Goal: Transaction & Acquisition: Purchase product/service

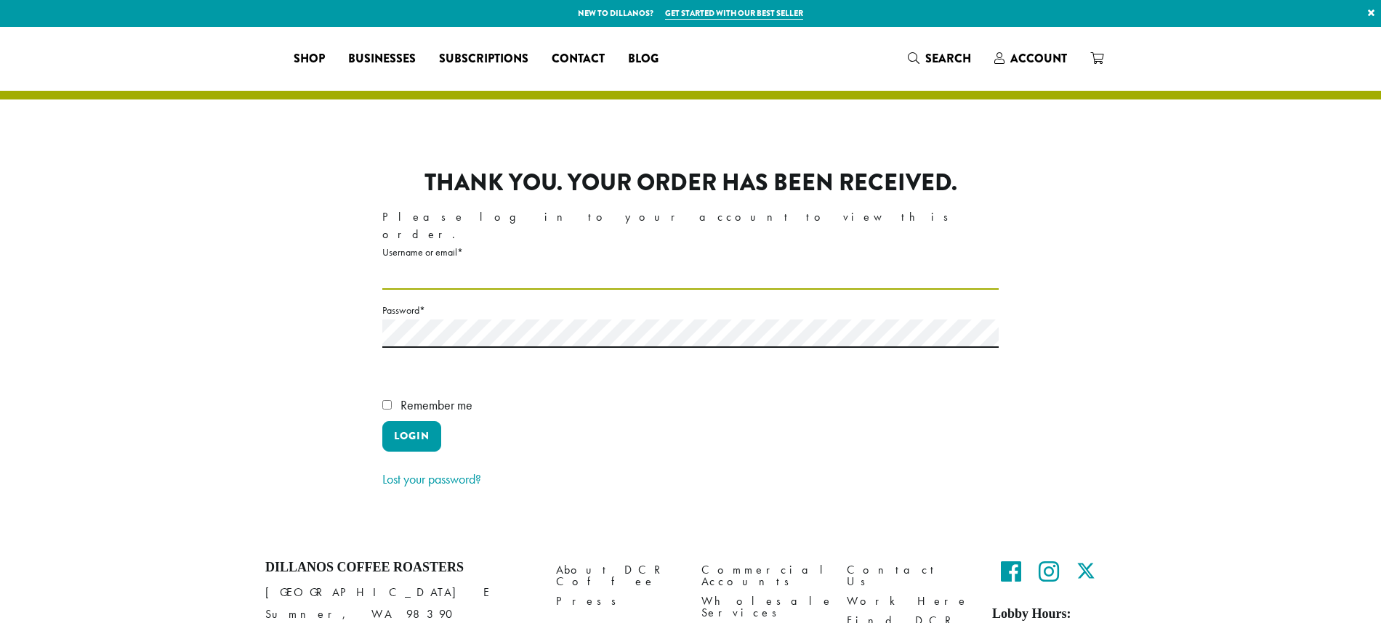
click at [502, 262] on input "Username or email * Required" at bounding box center [690, 276] width 616 height 28
type input "**********"
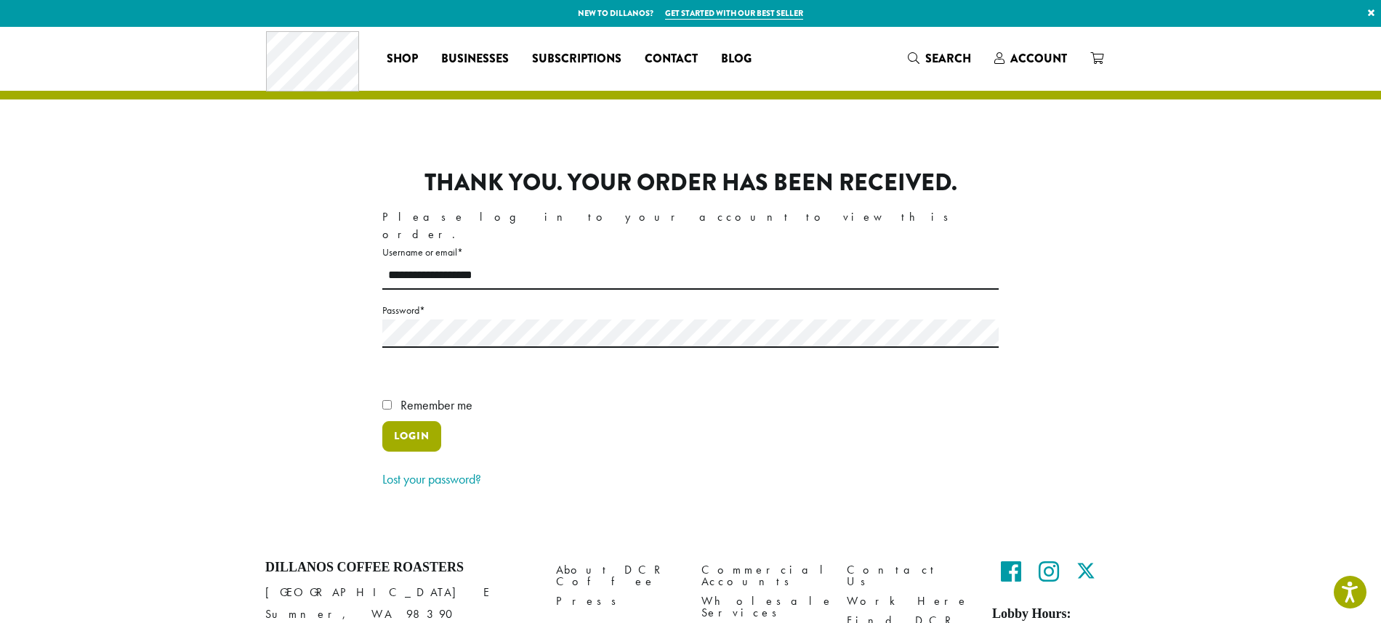
click at [401, 421] on button "Login" at bounding box center [411, 436] width 59 height 31
click at [1050, 60] on span "Account" at bounding box center [1038, 58] width 57 height 17
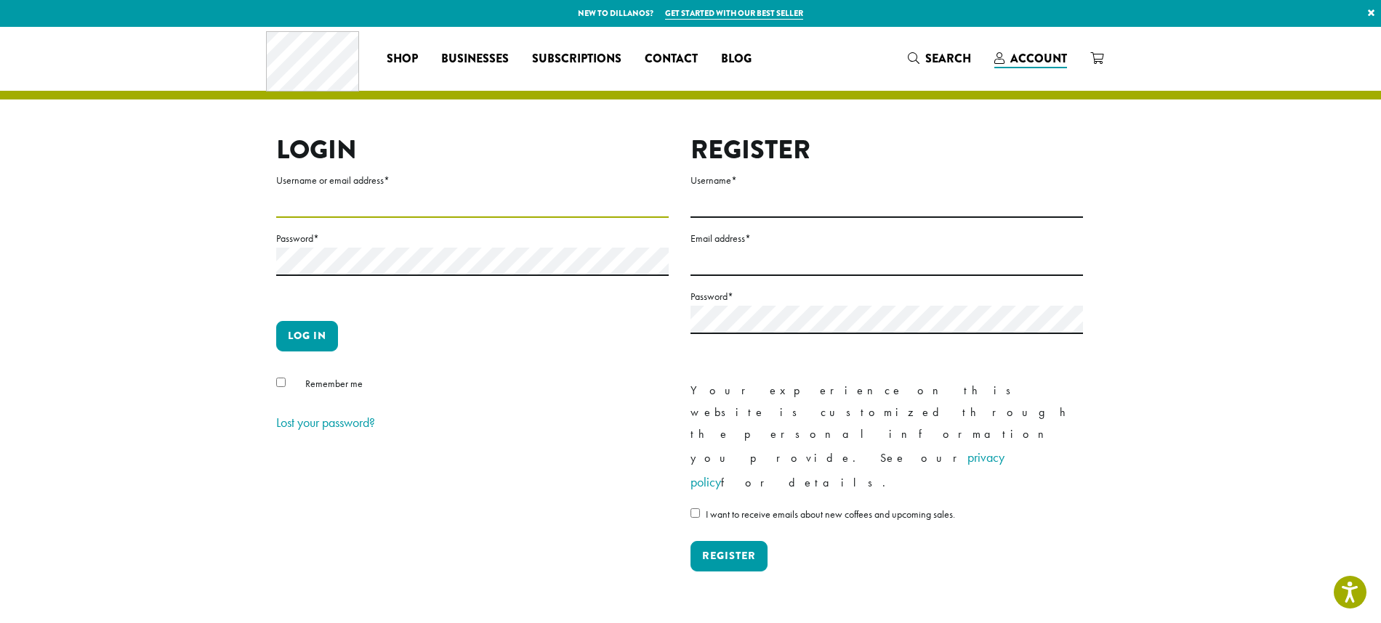
click at [380, 209] on input "Username or email address *" at bounding box center [472, 204] width 392 height 28
type input "**********"
click at [304, 331] on button "Log in" at bounding box center [307, 336] width 62 height 31
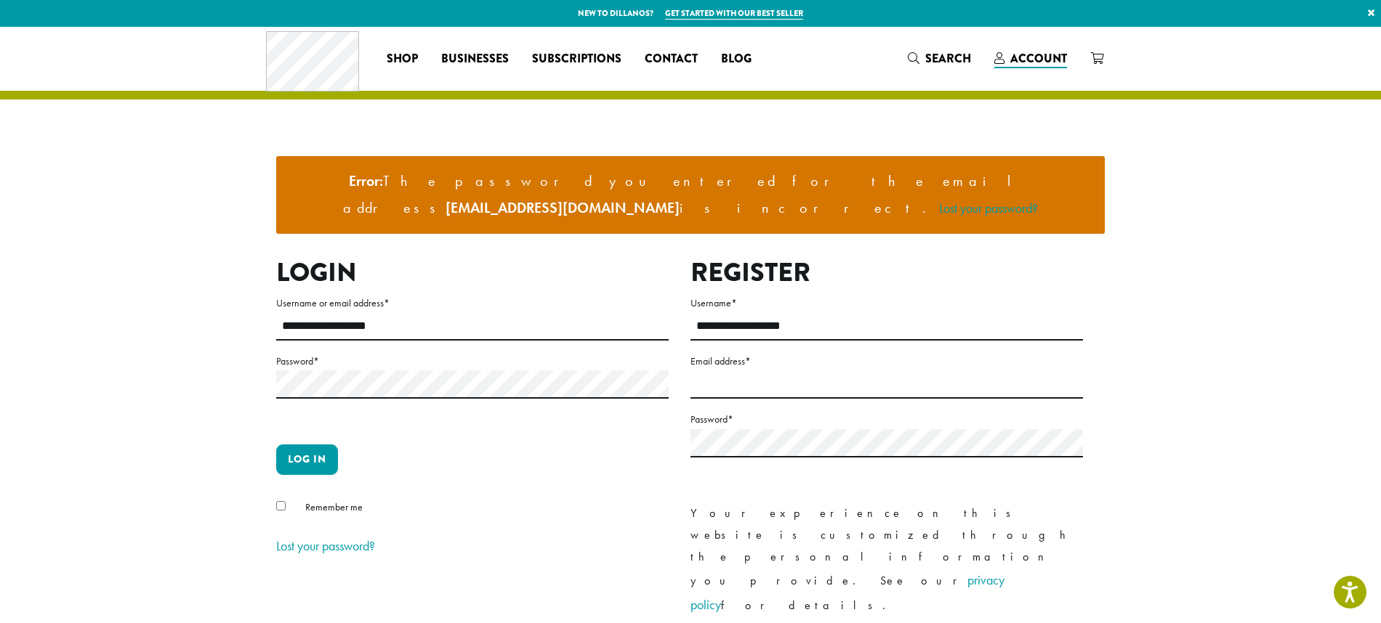
click at [400, 352] on label "Password *" at bounding box center [472, 361] width 392 height 18
click at [387, 312] on input "**********" at bounding box center [472, 326] width 392 height 28
click at [390, 312] on input "**********" at bounding box center [472, 326] width 392 height 28
type input "**********"
click at [317, 355] on span "*" at bounding box center [316, 361] width 6 height 13
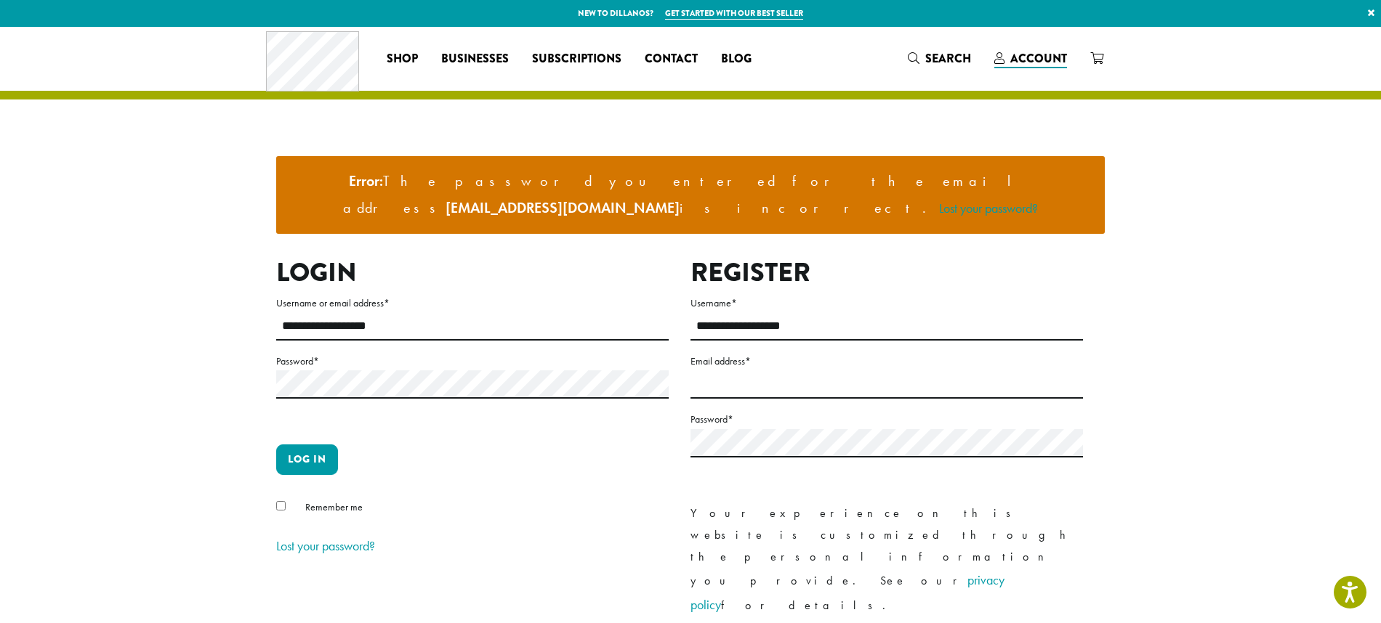
click at [319, 355] on span "*" at bounding box center [316, 361] width 6 height 13
click at [302, 445] on button "Log in" at bounding box center [307, 460] width 62 height 31
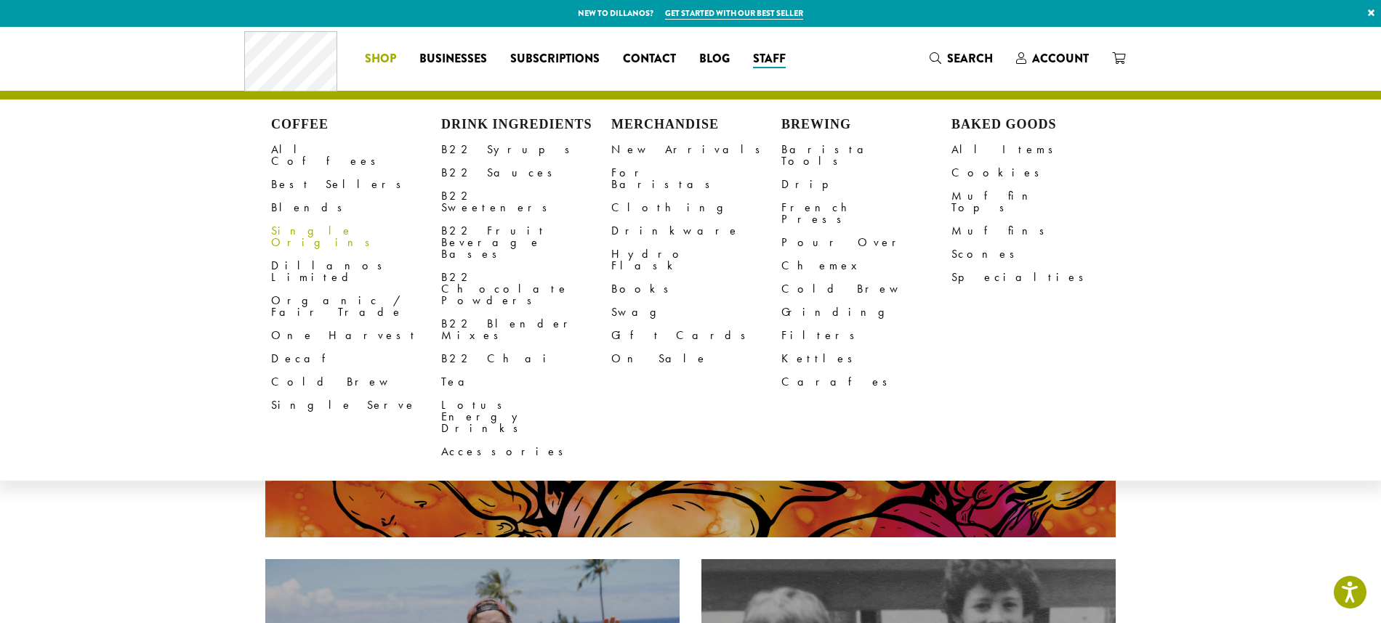
click at [296, 219] on link "Single Origins" at bounding box center [356, 236] width 170 height 35
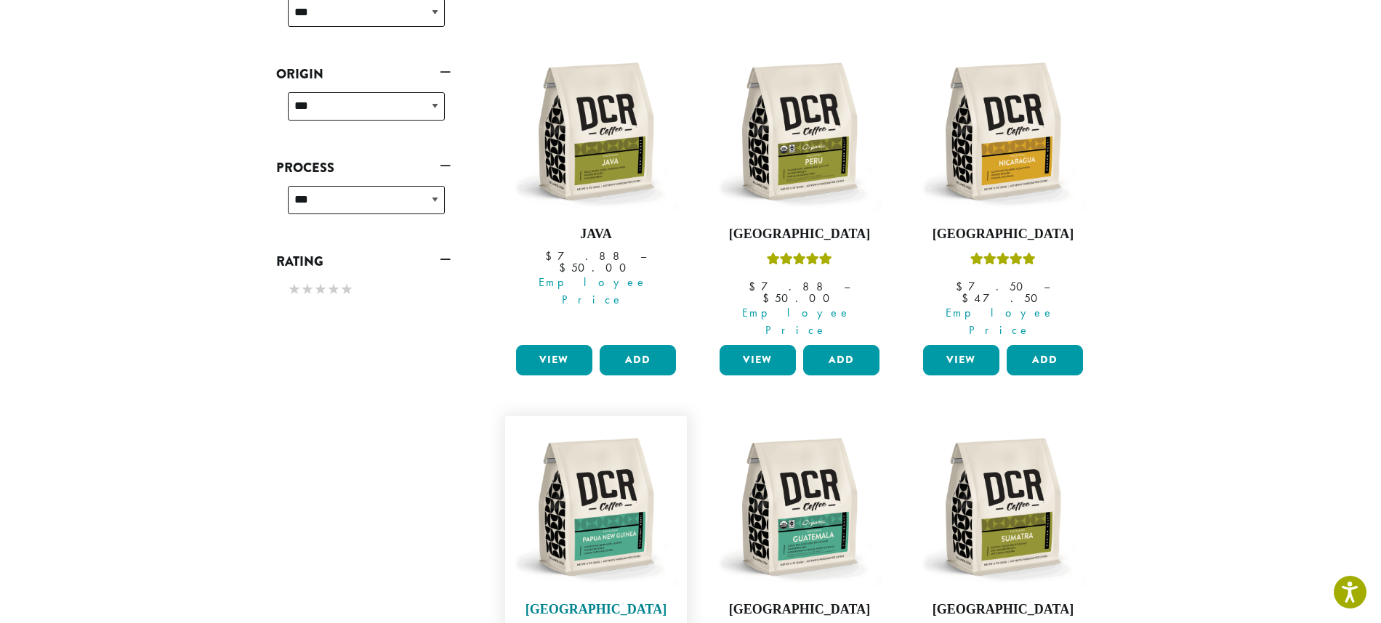
scroll to position [218, 0]
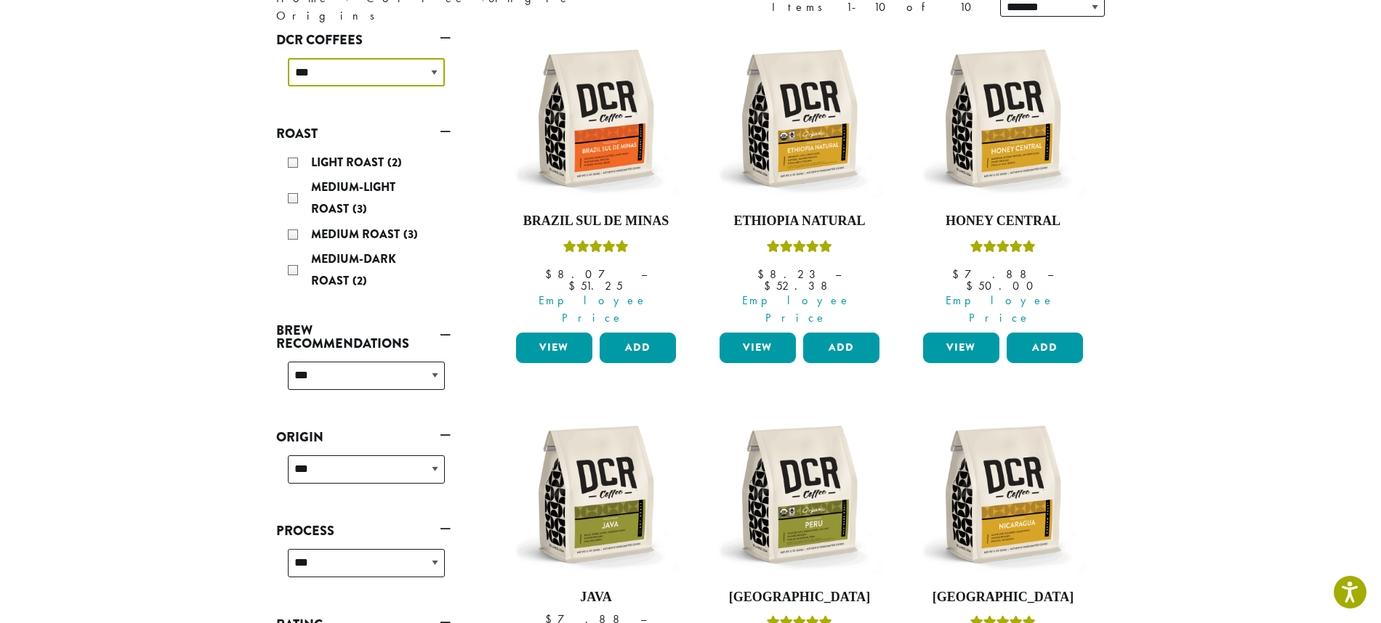
click at [434, 71] on select "**********" at bounding box center [366, 72] width 157 height 28
click at [288, 58] on select "**********" at bounding box center [366, 72] width 157 height 28
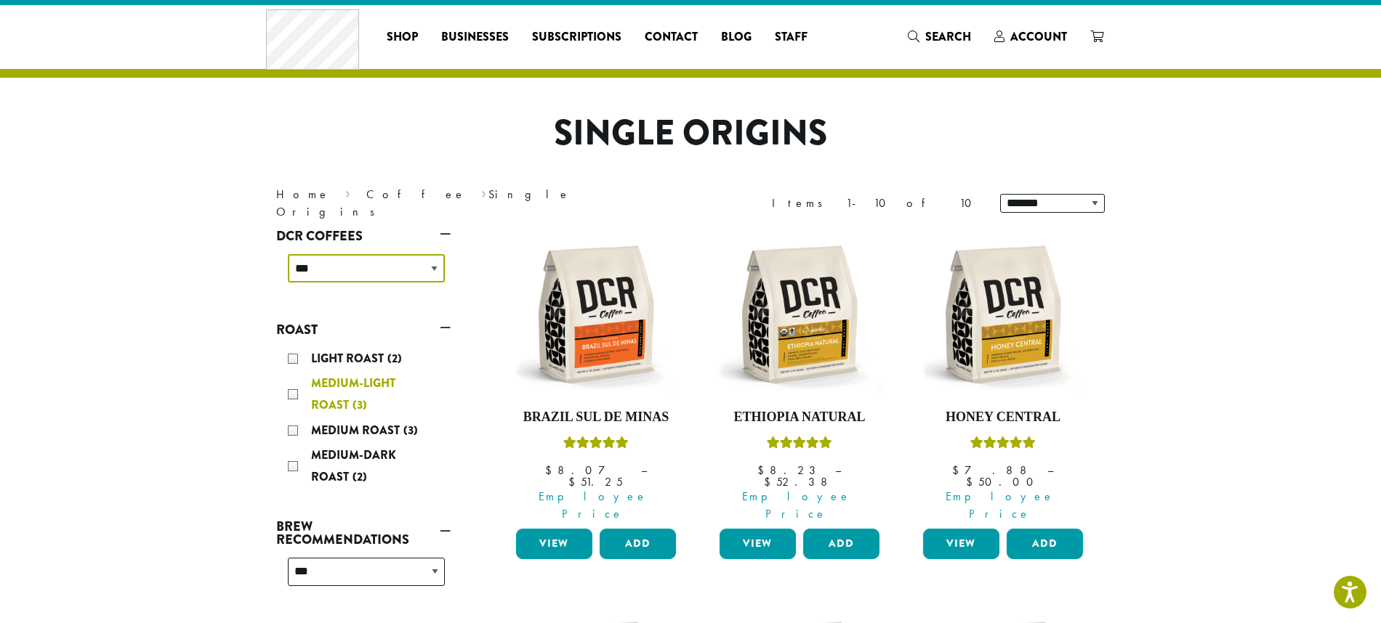
scroll to position [0, 0]
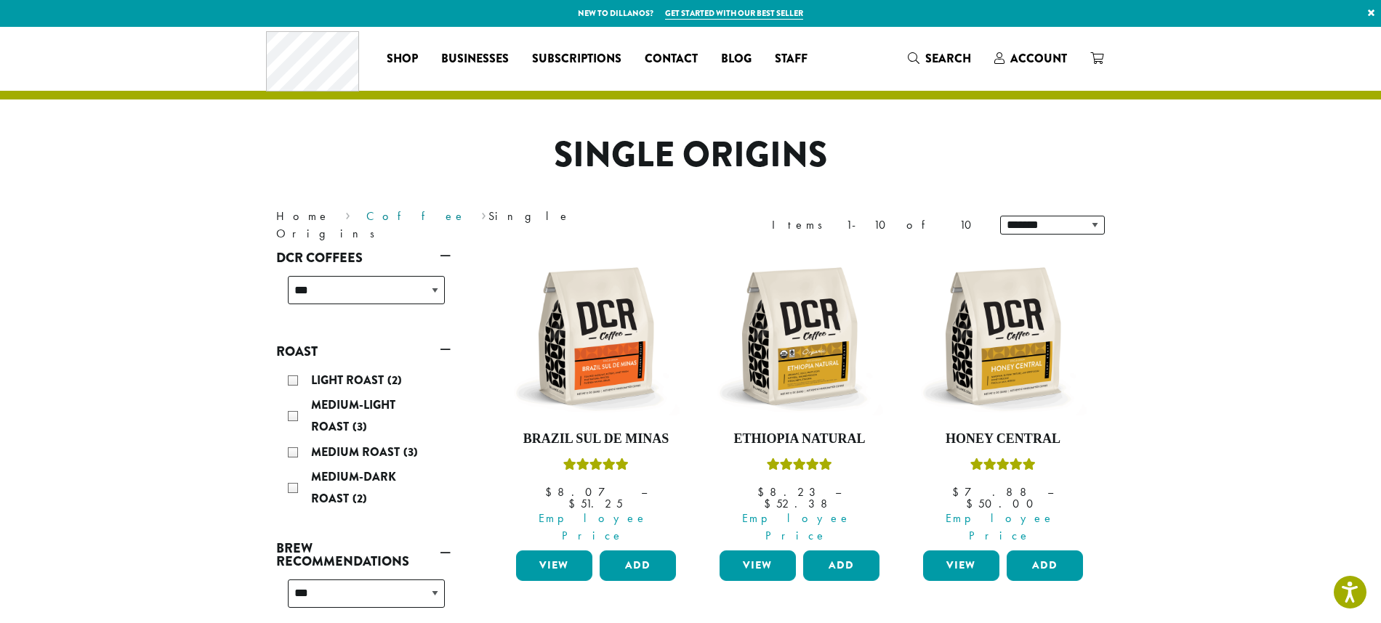
click at [366, 224] on link "Coffee" at bounding box center [416, 216] width 100 height 15
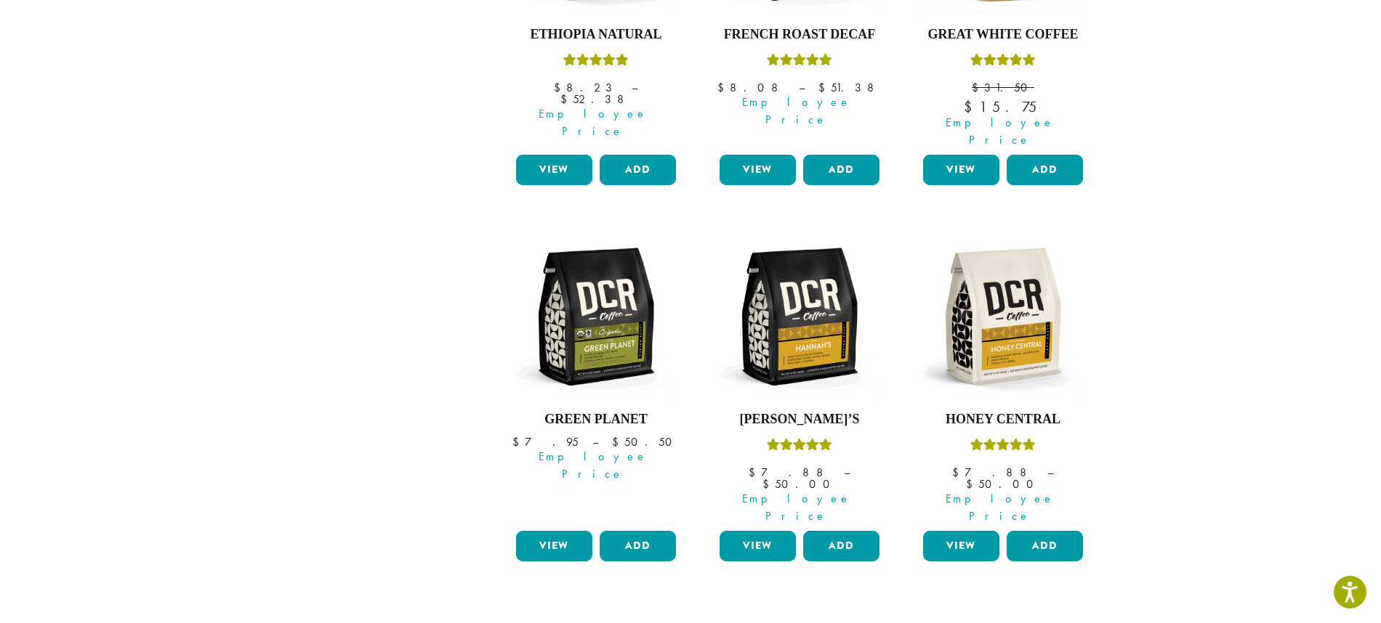
scroll to position [1308, 0]
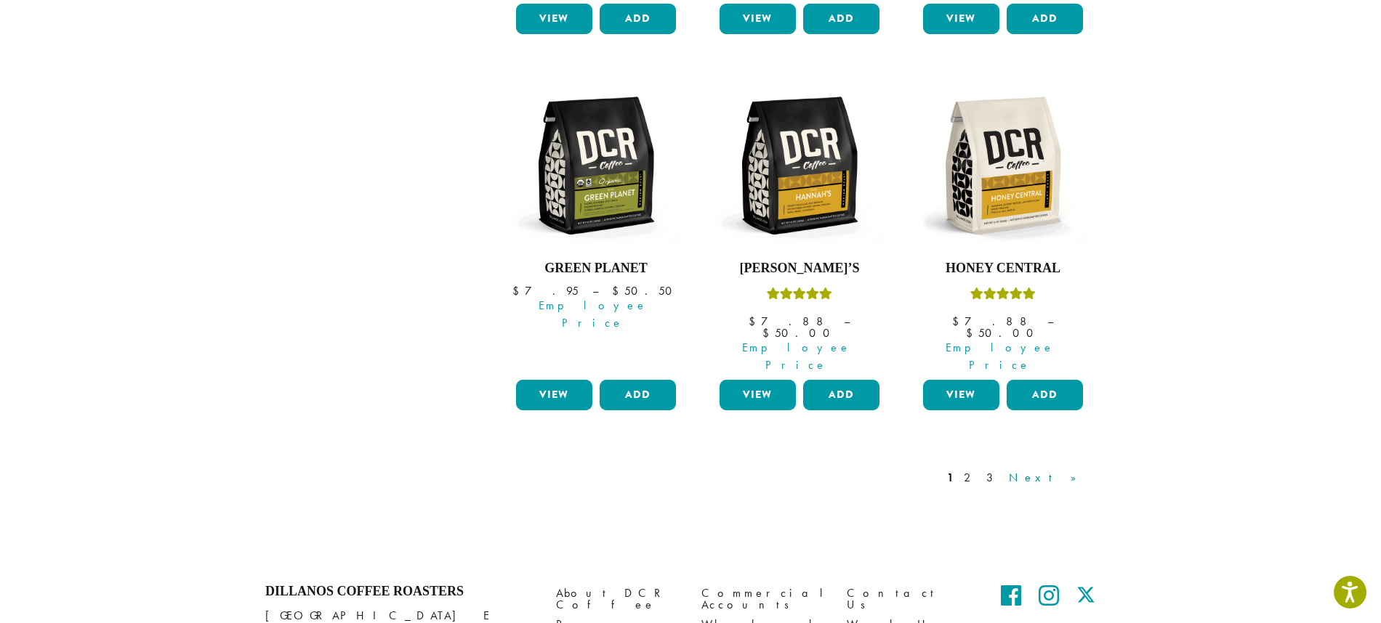
click at [1071, 469] on link "Next »" at bounding box center [1048, 477] width 84 height 17
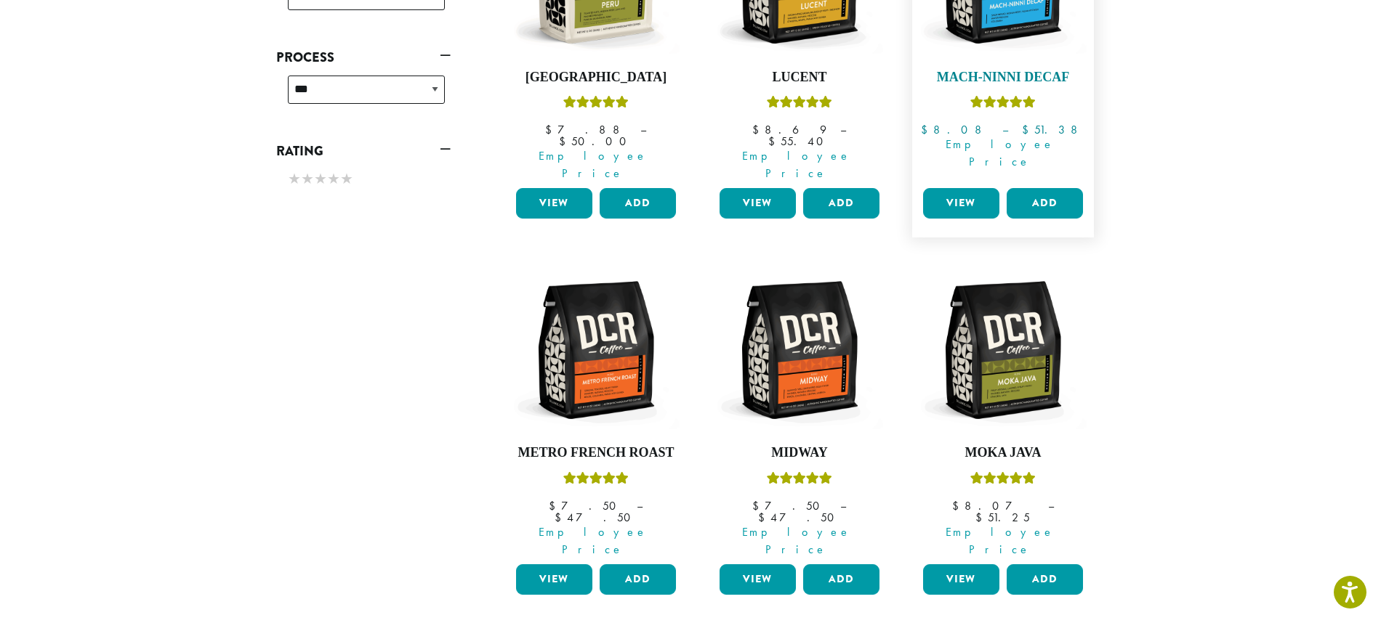
scroll to position [743, 0]
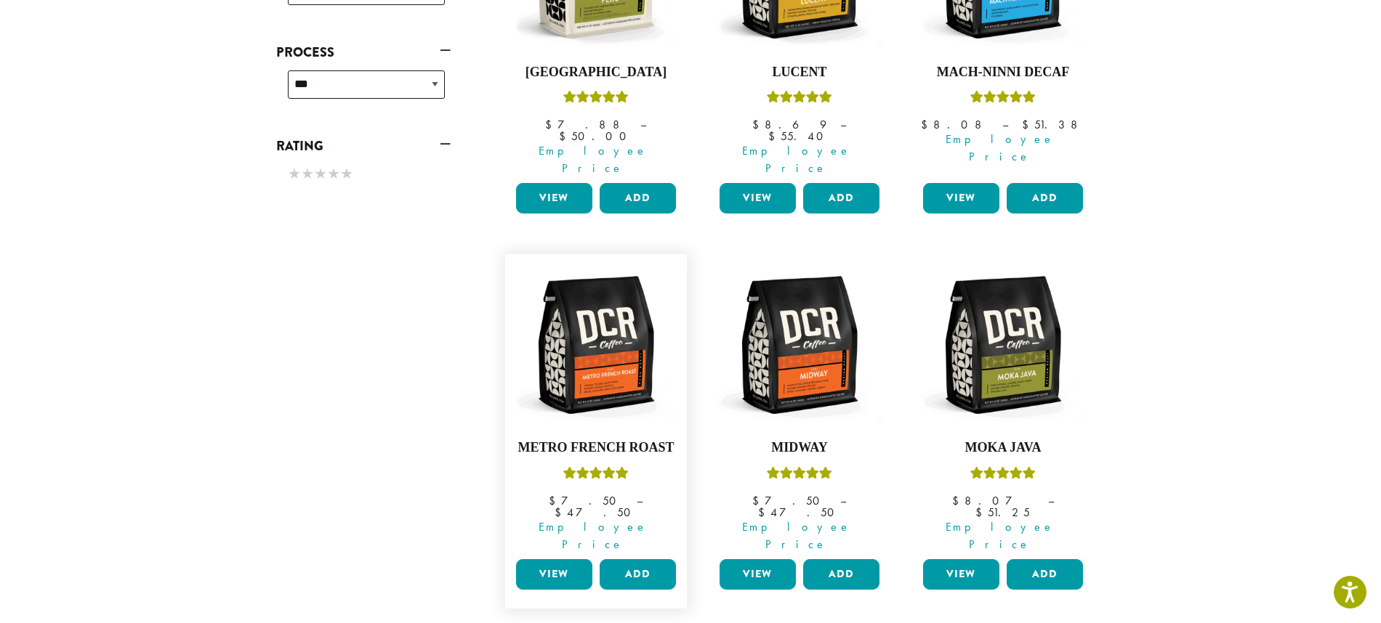
click at [558, 560] on link "View" at bounding box center [554, 575] width 76 height 31
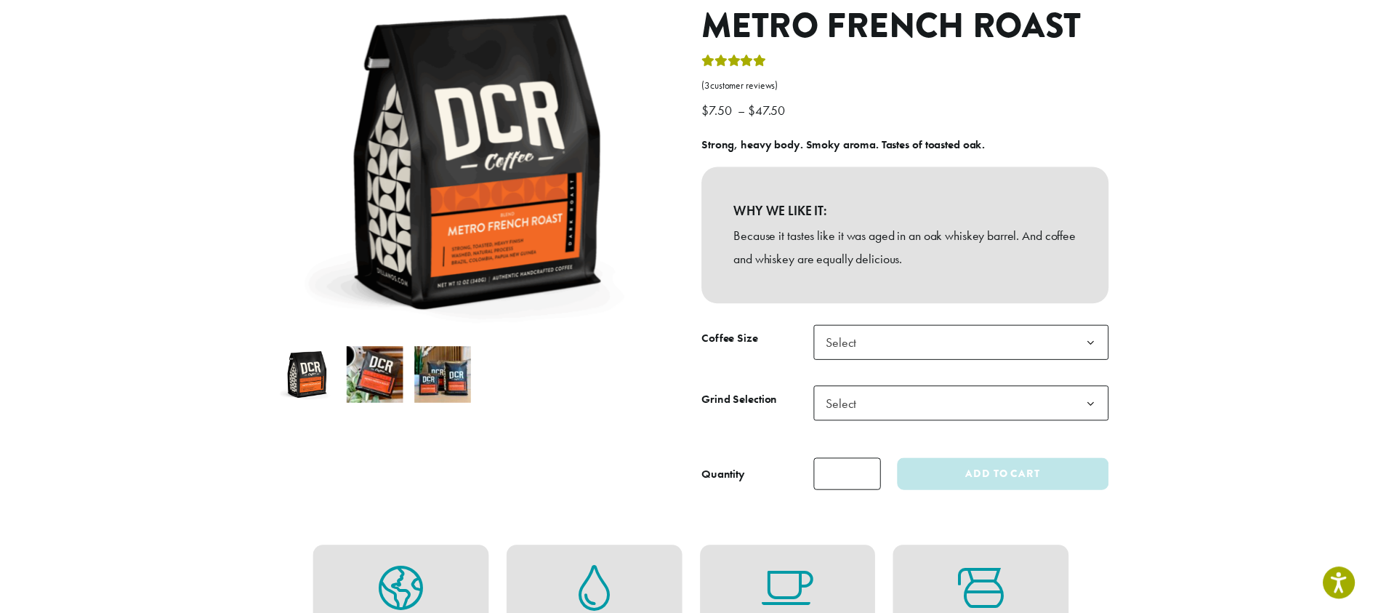
scroll to position [291, 0]
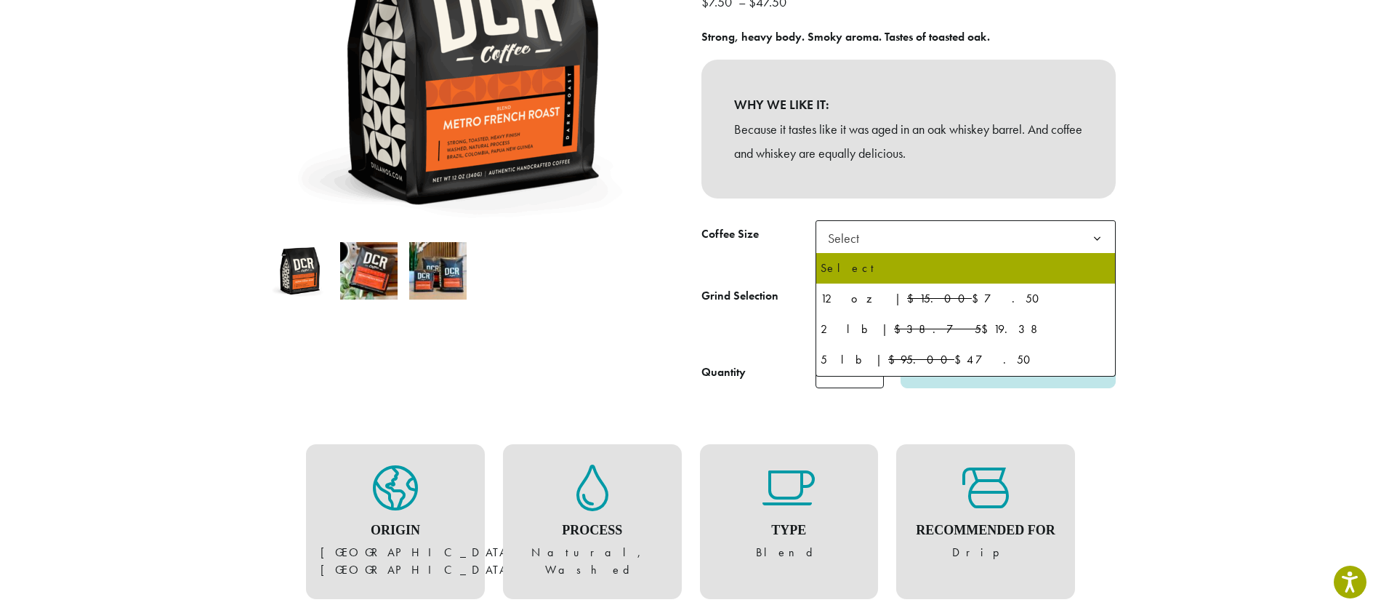
click at [1098, 238] on b at bounding box center [1097, 239] width 36 height 36
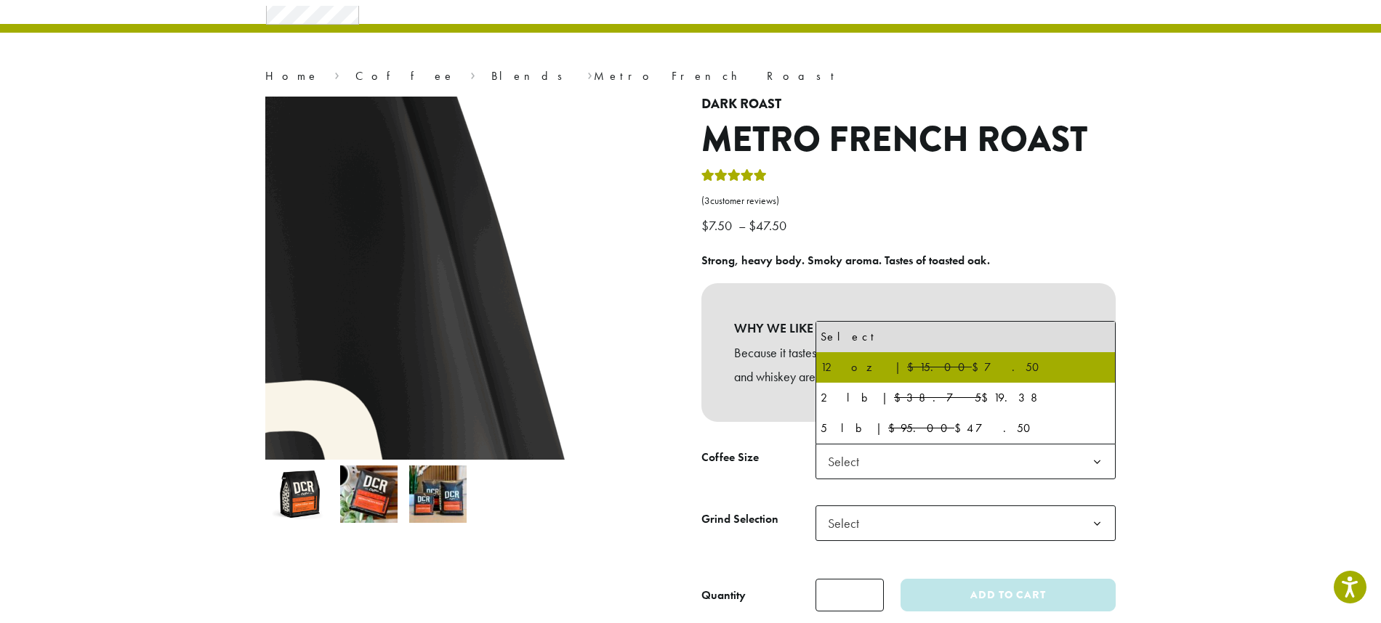
scroll to position [0, 0]
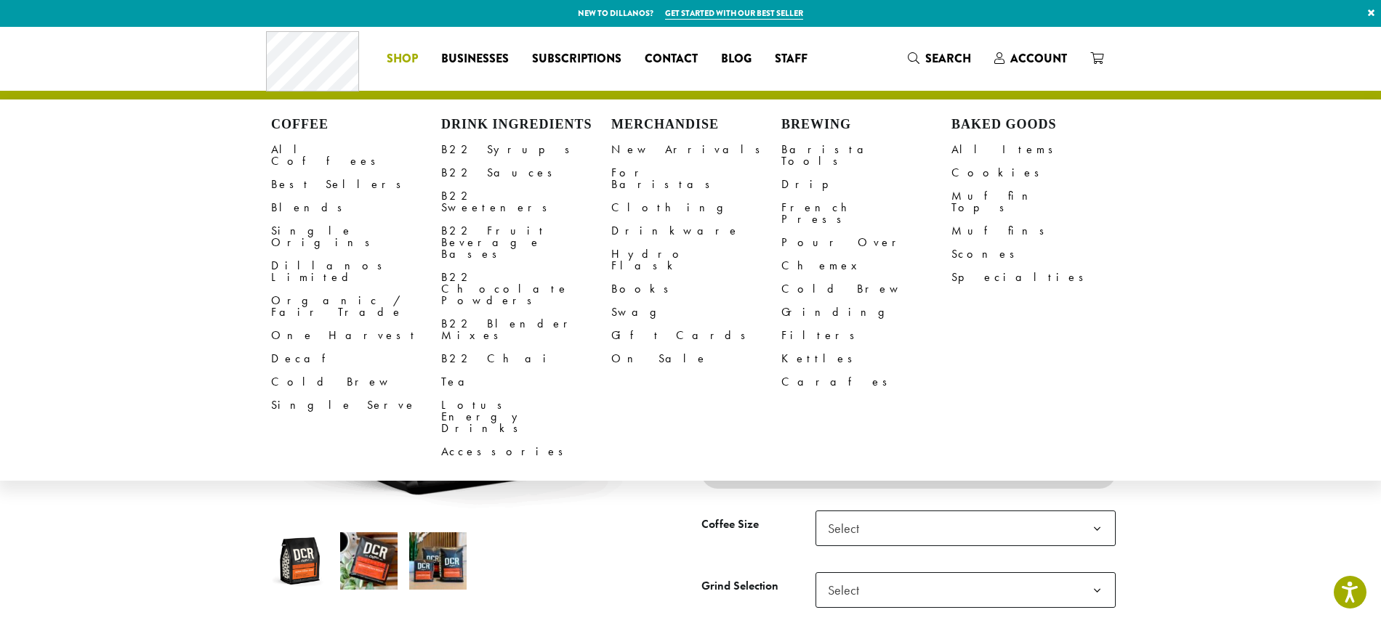
click at [405, 59] on span "Shop" at bounding box center [402, 59] width 31 height 18
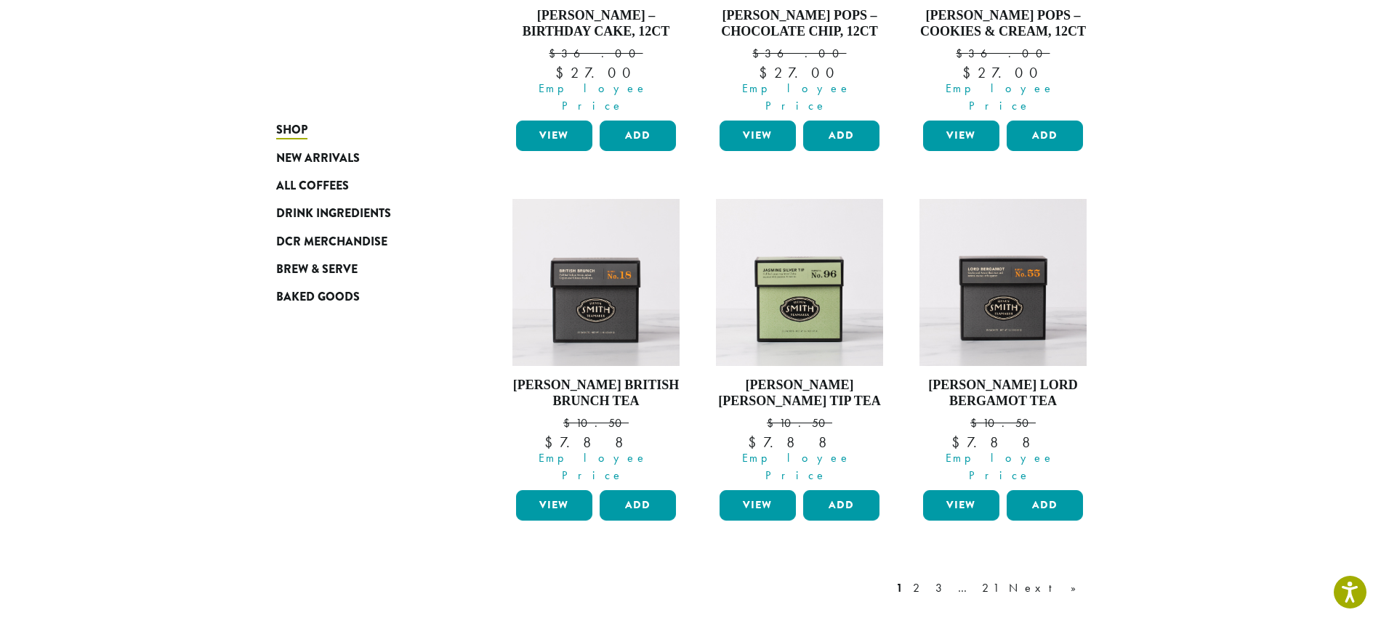
scroll to position [1235, 0]
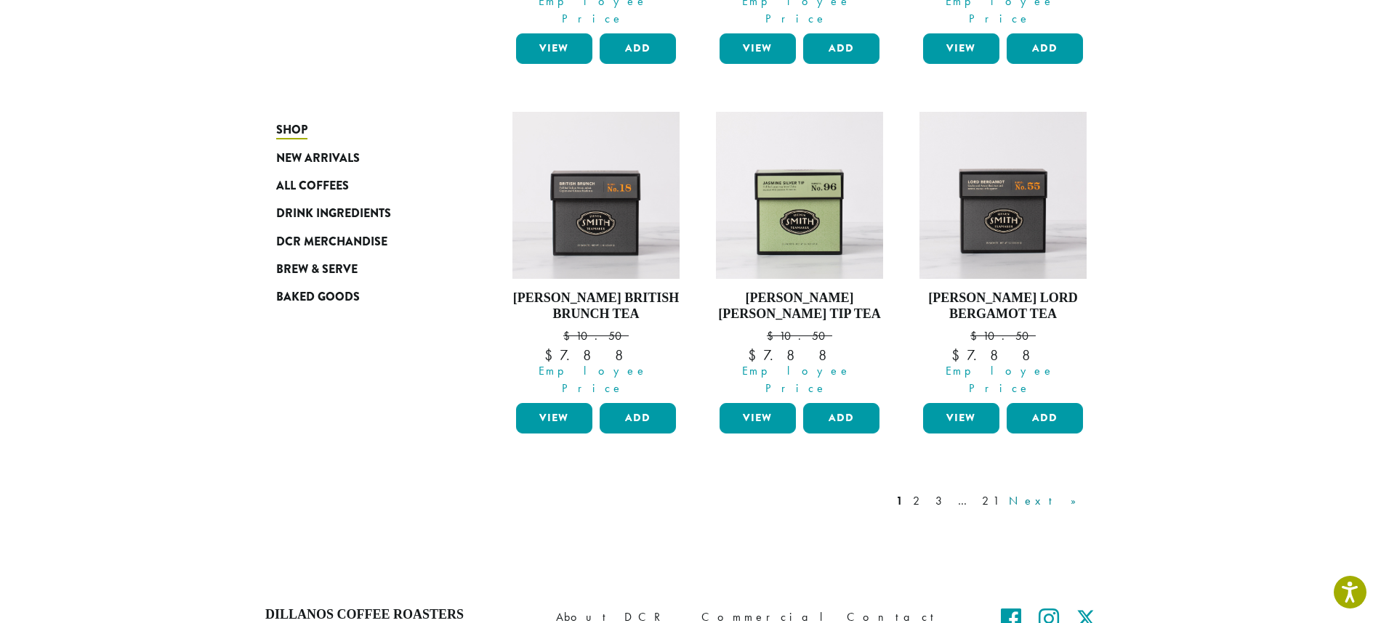
click at [1070, 493] on link "Next »" at bounding box center [1048, 501] width 84 height 17
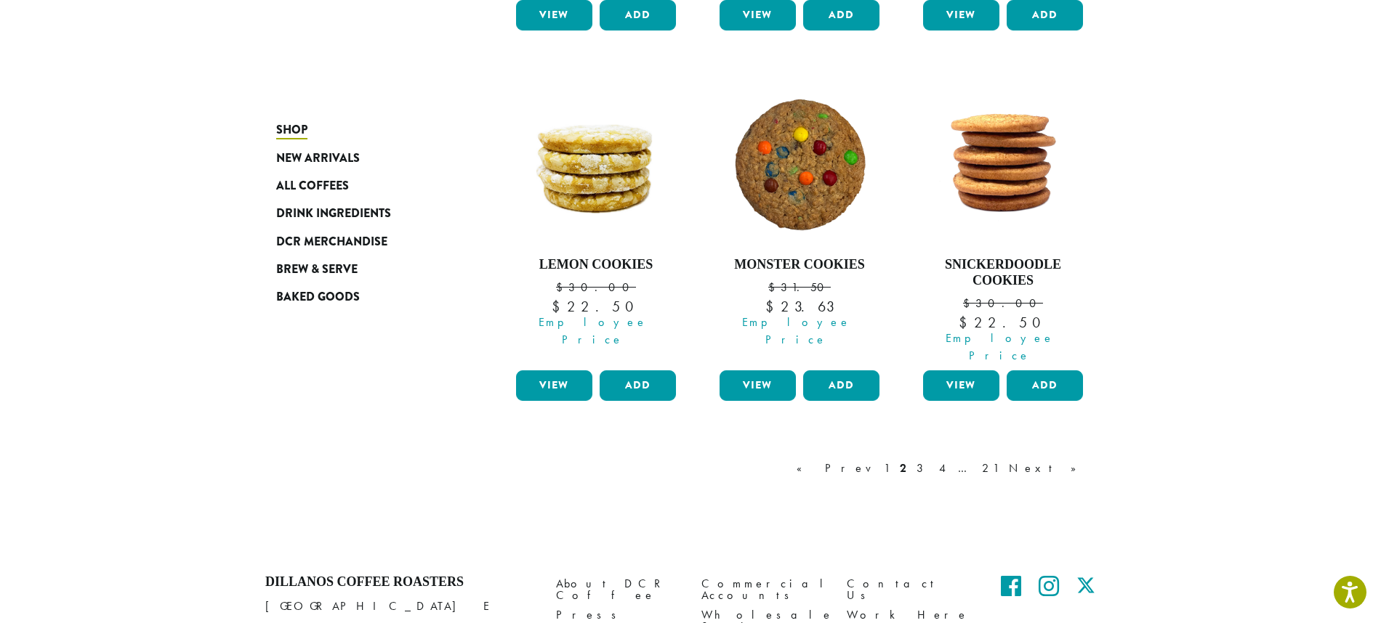
scroll to position [1345, 0]
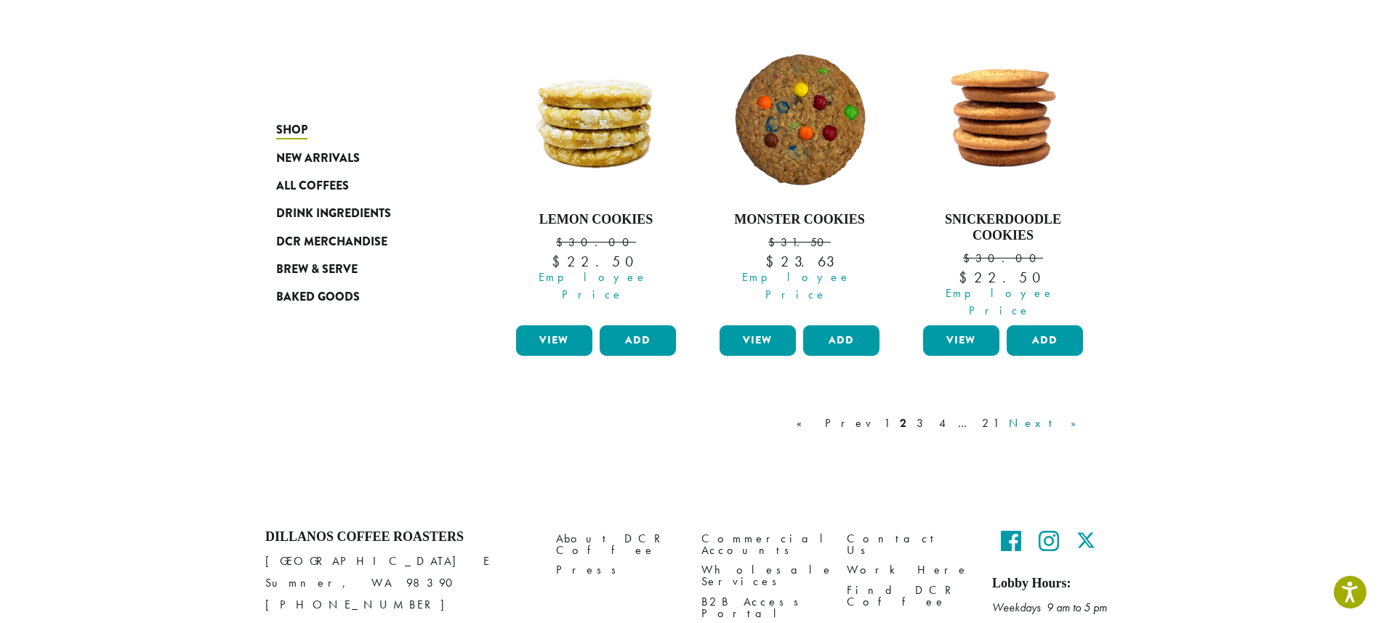
click at [1075, 415] on link "Next »" at bounding box center [1048, 423] width 84 height 17
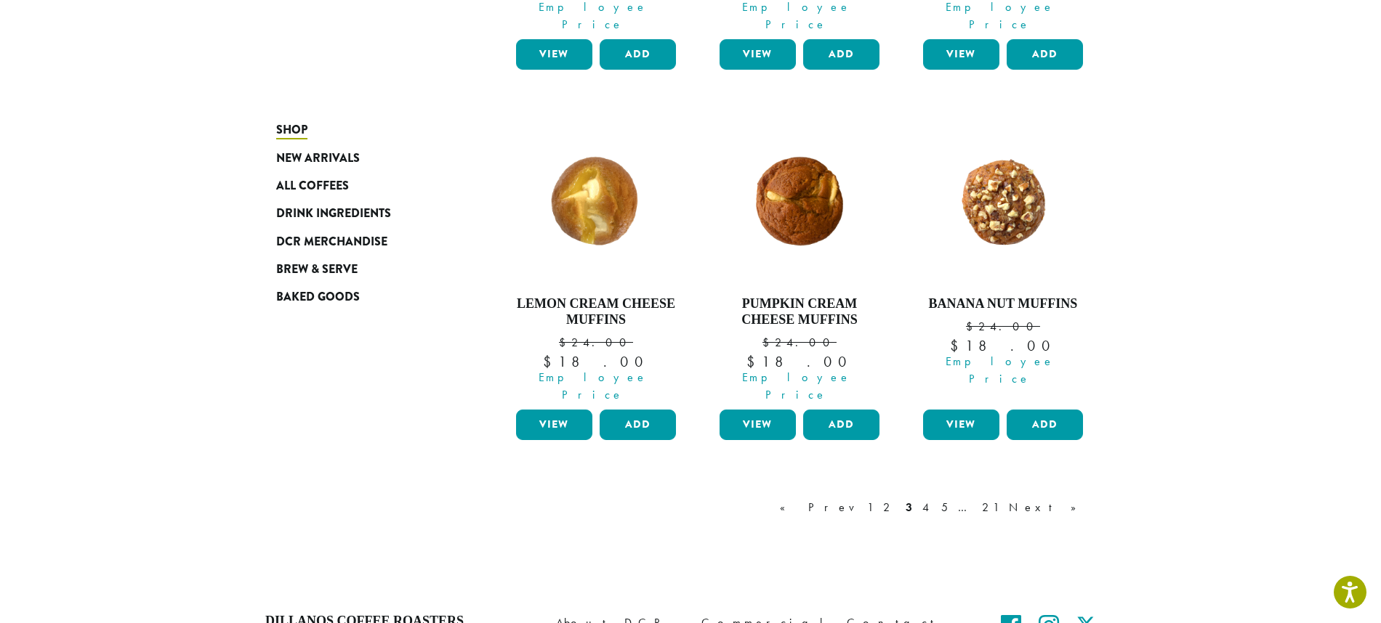
scroll to position [1345, 0]
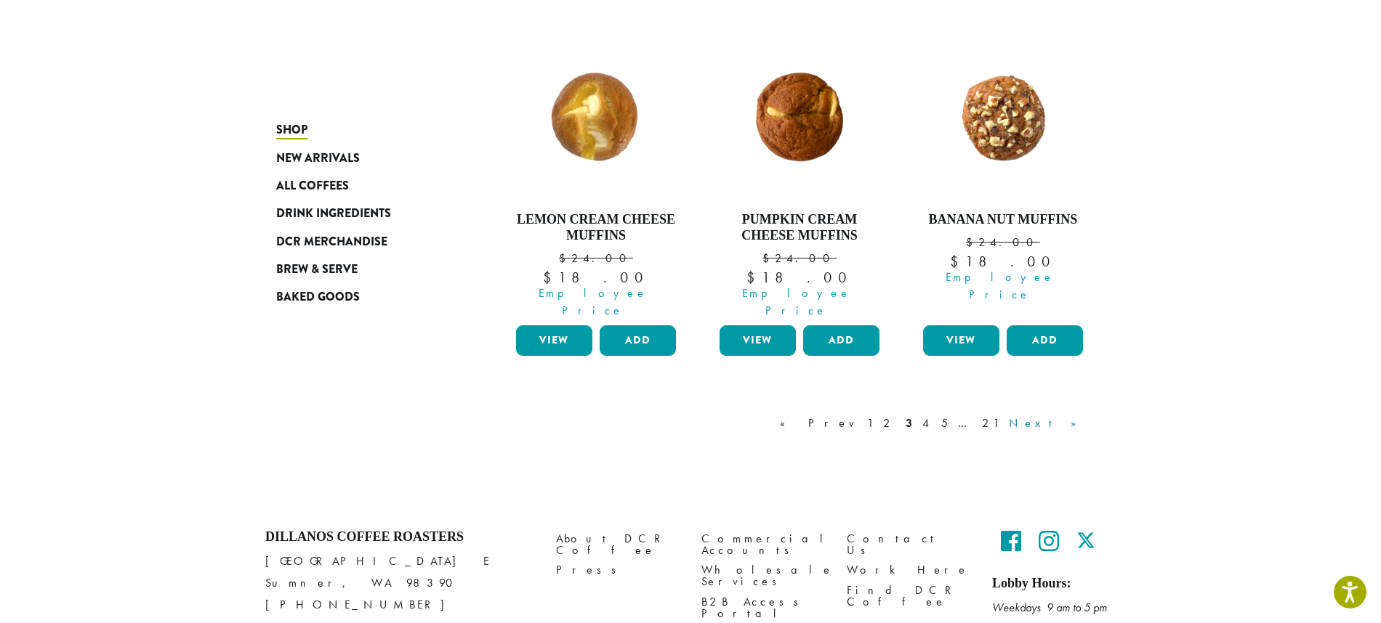
click at [1074, 415] on link "Next »" at bounding box center [1048, 423] width 84 height 17
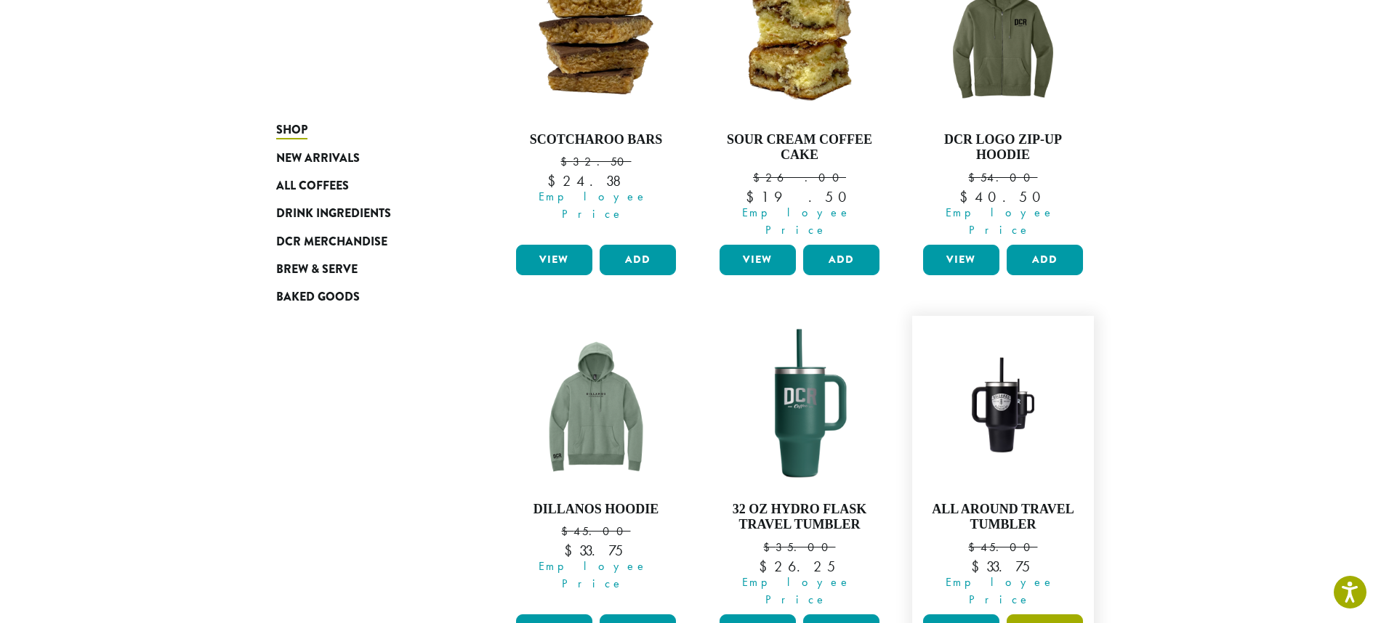
scroll to position [1184, 0]
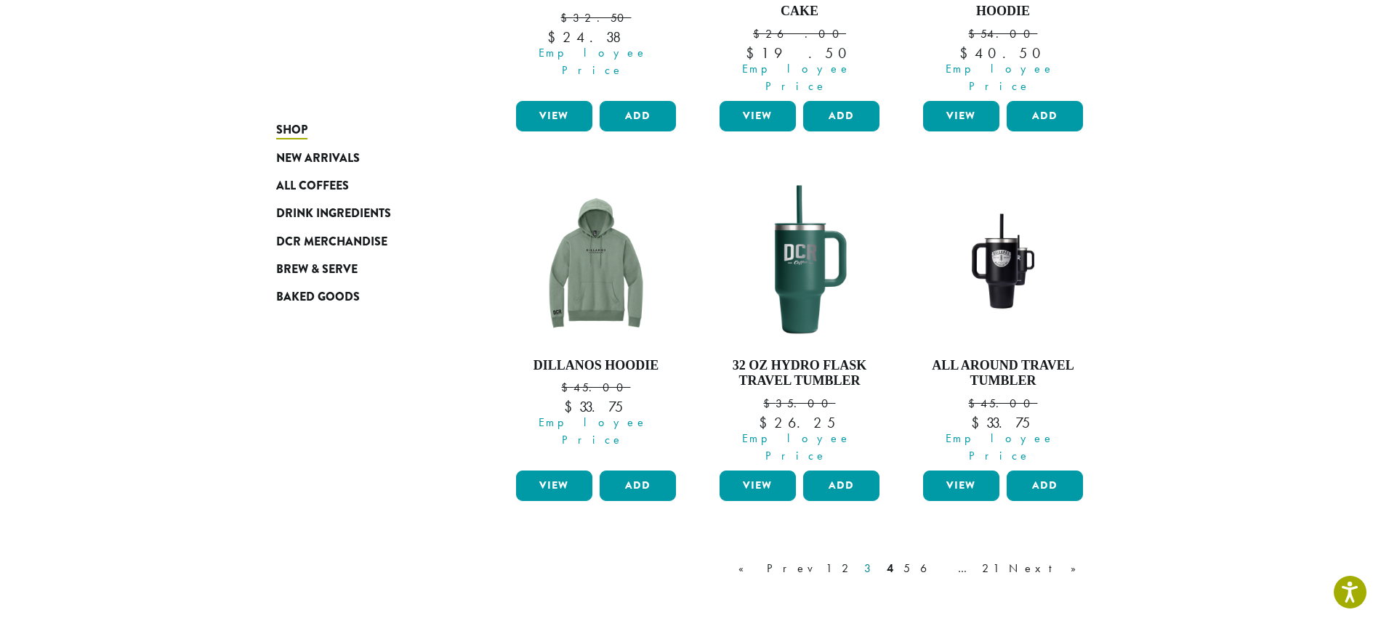
click at [879, 560] on link "3" at bounding box center [870, 568] width 18 height 17
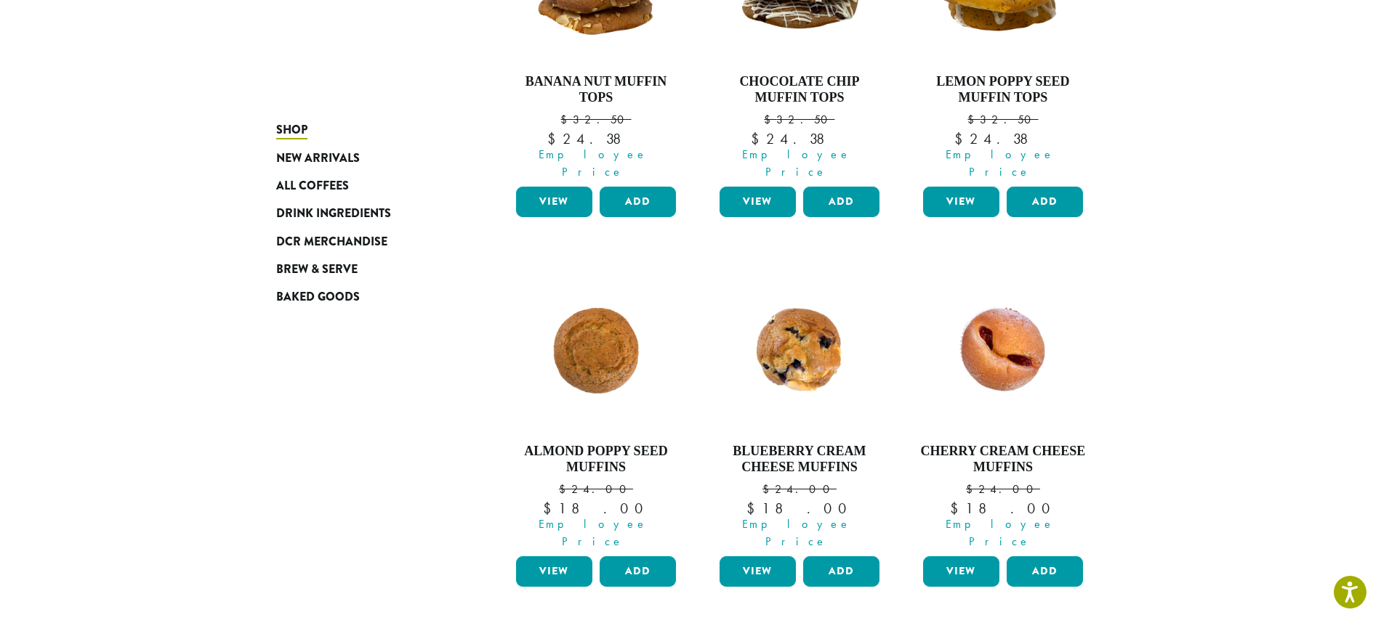
scroll to position [1107, 0]
